Goal: Task Accomplishment & Management: Use online tool/utility

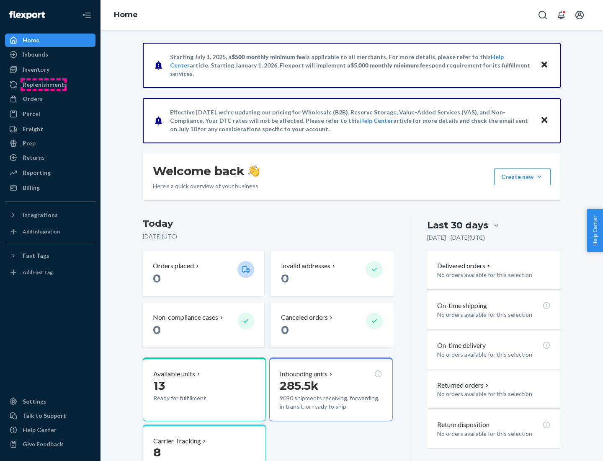
click at [44, 85] on div "Replenishments" at bounding box center [45, 84] width 44 height 8
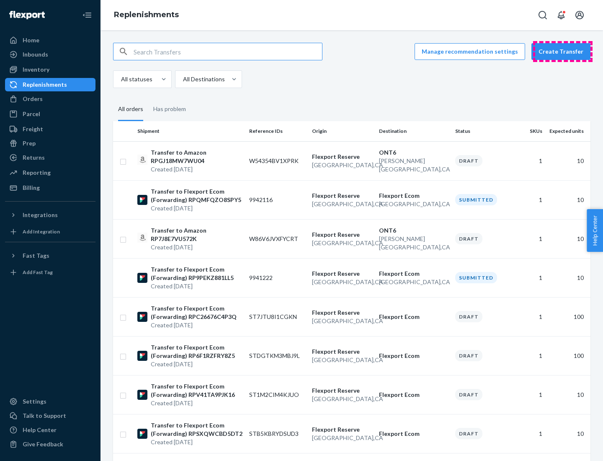
click at [563, 52] on button "Create Transfer" at bounding box center [561, 51] width 59 height 17
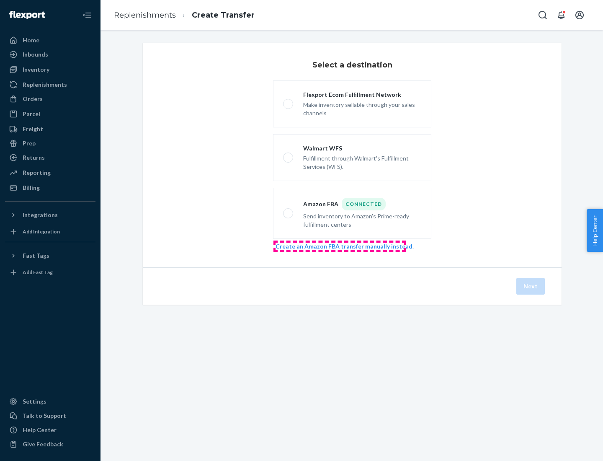
click at [340, 246] on link "Create an Amazon FBA transfer manually instead" at bounding box center [344, 246] width 137 height 7
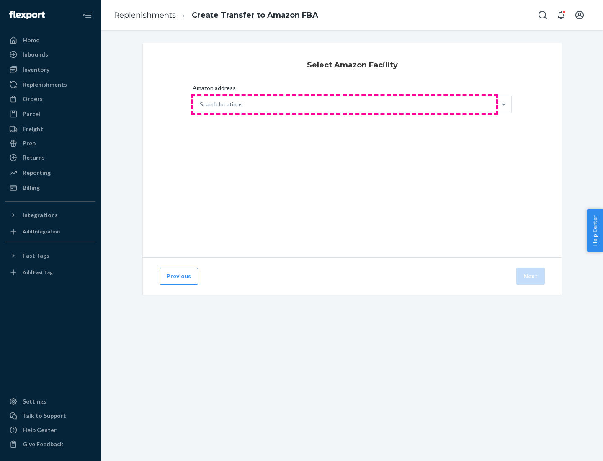
click at [345, 104] on div "Search locations" at bounding box center [344, 104] width 303 height 17
click at [201, 104] on input "Amazon address Search locations" at bounding box center [200, 104] width 1 height 8
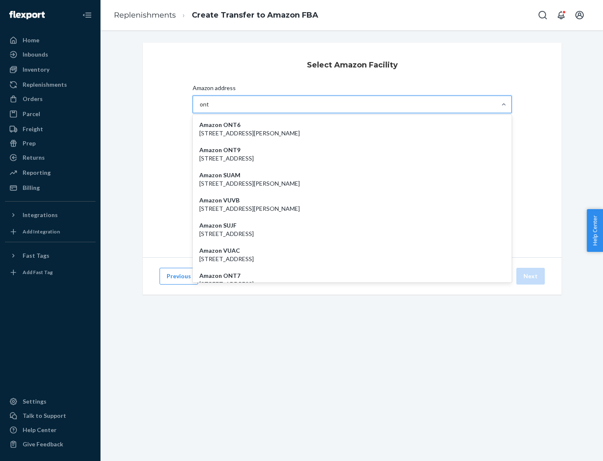
type input "ont6"
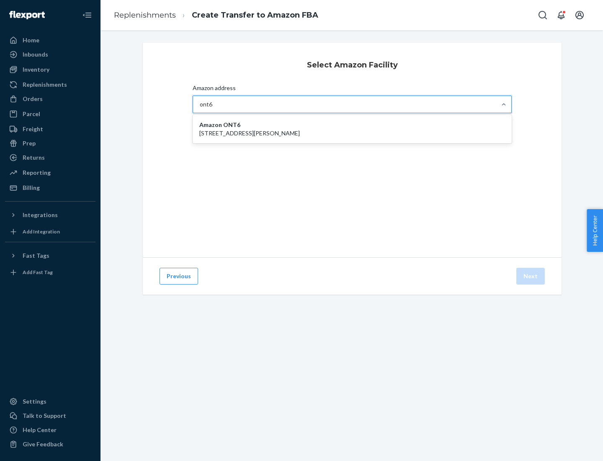
click at [352, 129] on p "[STREET_ADDRESS][PERSON_NAME]" at bounding box center [352, 133] width 306 height 8
click at [213, 109] on input "ont6" at bounding box center [206, 104] width 13 height 8
click at [531, 276] on button "Next" at bounding box center [531, 276] width 28 height 17
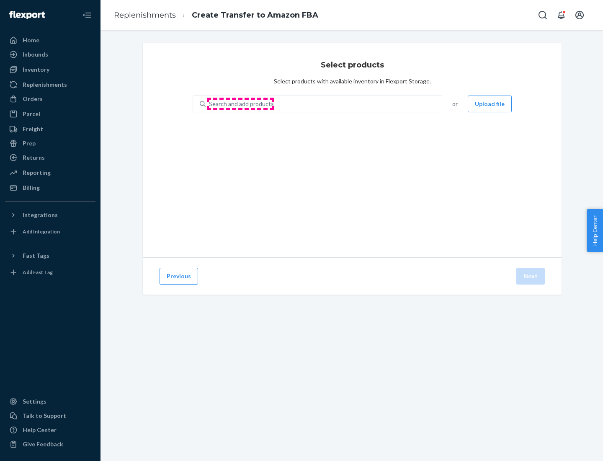
click at [240, 104] on div "Search and add products" at bounding box center [241, 104] width 65 height 8
click at [210, 104] on input "Search and add products" at bounding box center [209, 104] width 1 height 8
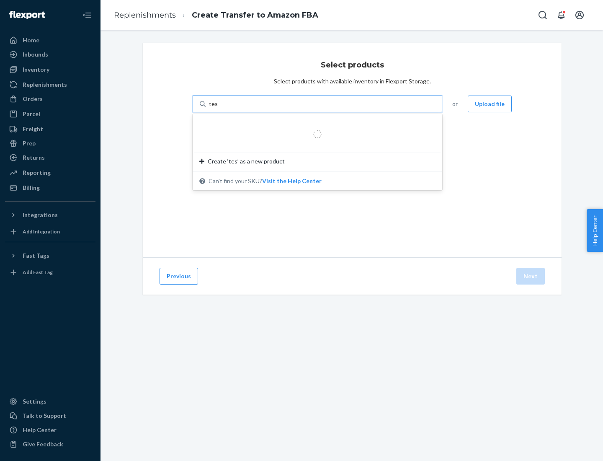
type input "test"
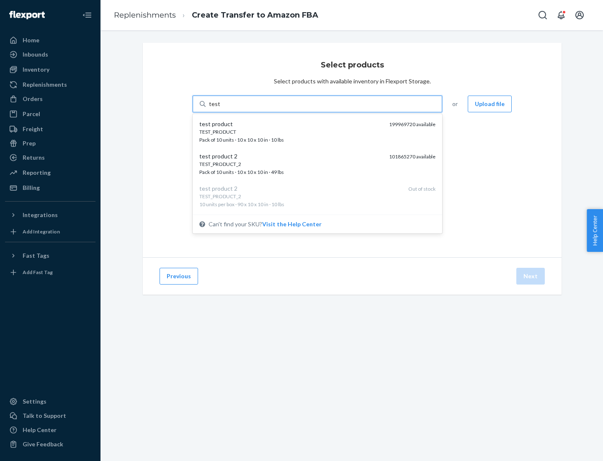
scroll to position [4, 0]
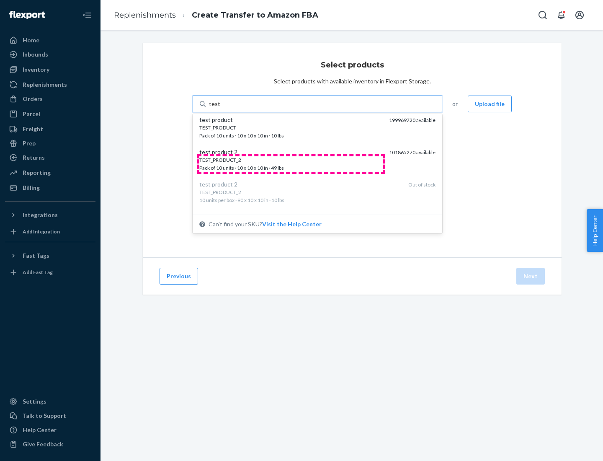
click at [291, 164] on div "TEST_PRODUCT_2 Pack of 10 units · 10 x 10 x 10 in · 49 lbs" at bounding box center [290, 164] width 183 height 16
click at [220, 108] on input "test" at bounding box center [214, 104] width 11 height 8
